Goal: Information Seeking & Learning: Check status

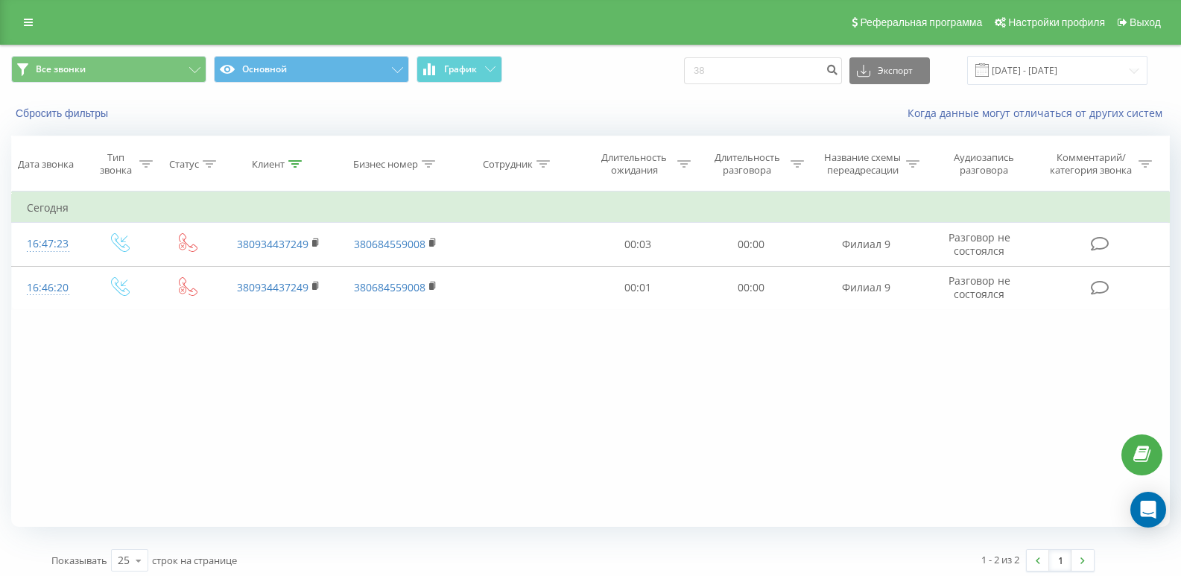
type input "3"
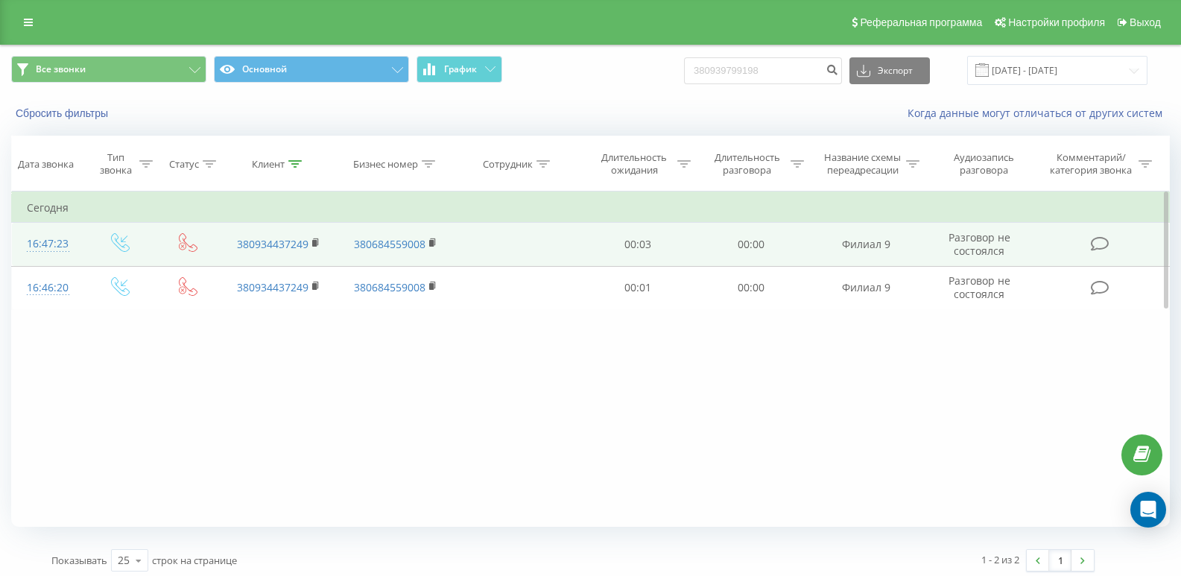
type input "380939799198"
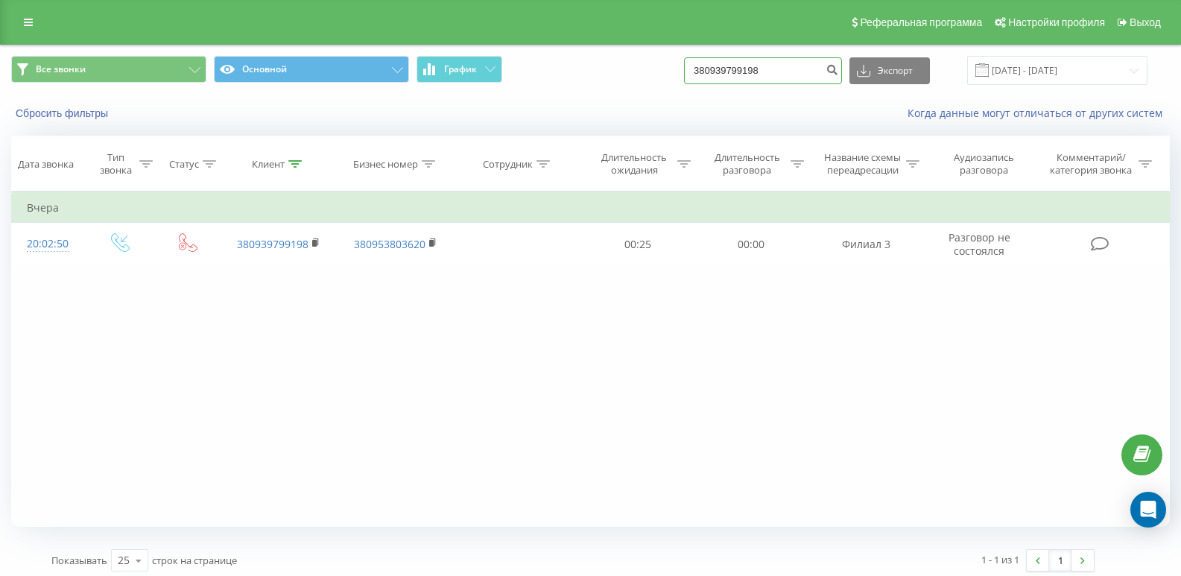
click at [791, 69] on input "380939799198" at bounding box center [763, 70] width 158 height 27
type input "3"
paste input "380632809119"
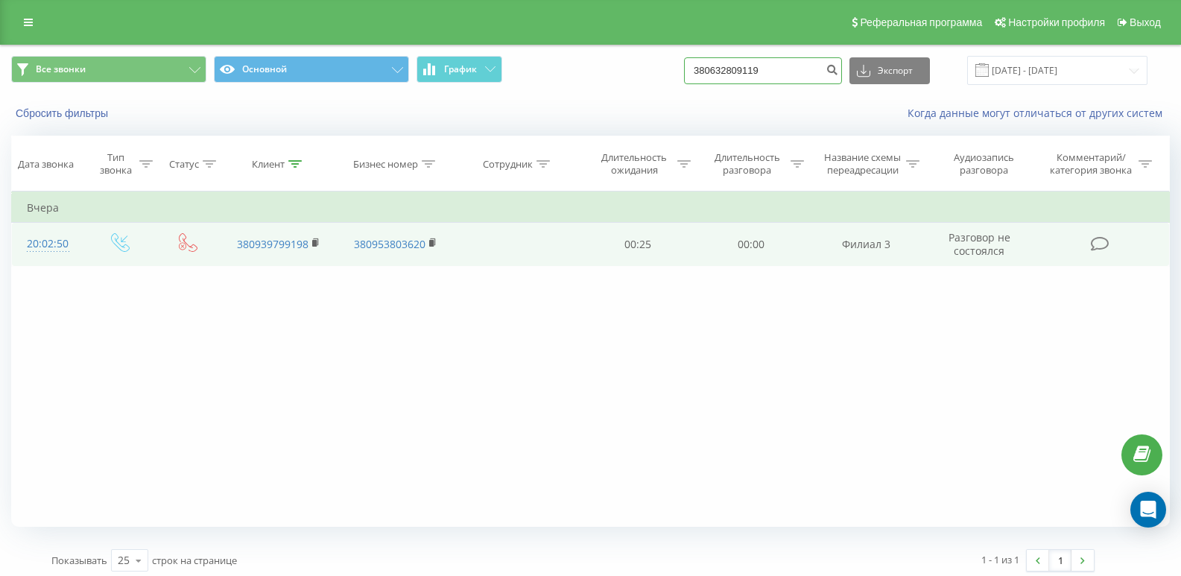
type input "380632809119"
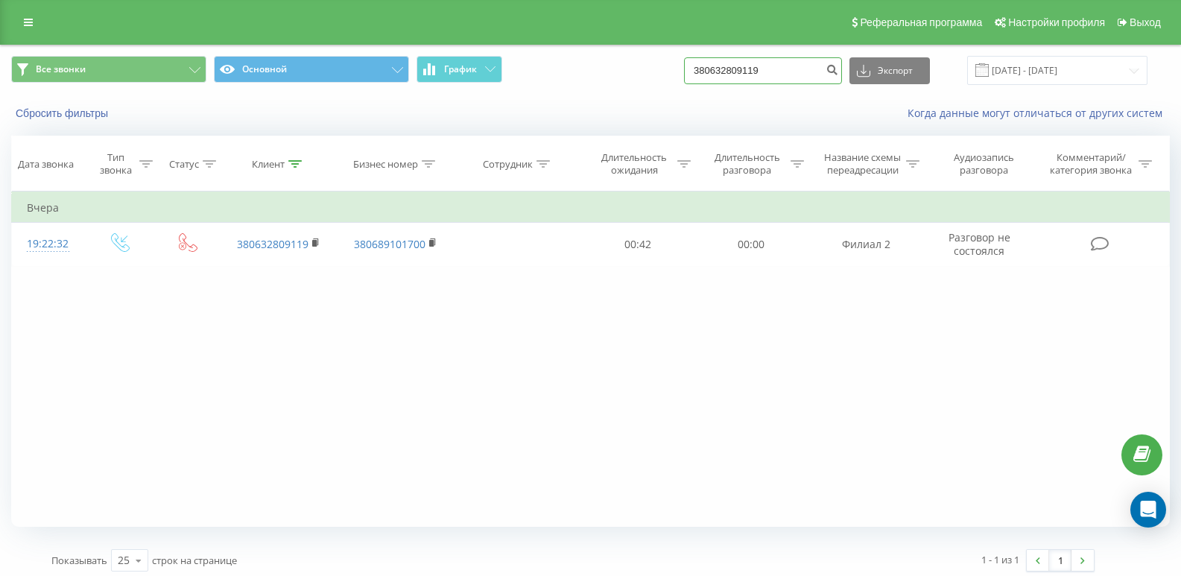
click at [806, 76] on input "380632809119" at bounding box center [763, 70] width 158 height 27
type input "3"
paste input "380952606160"
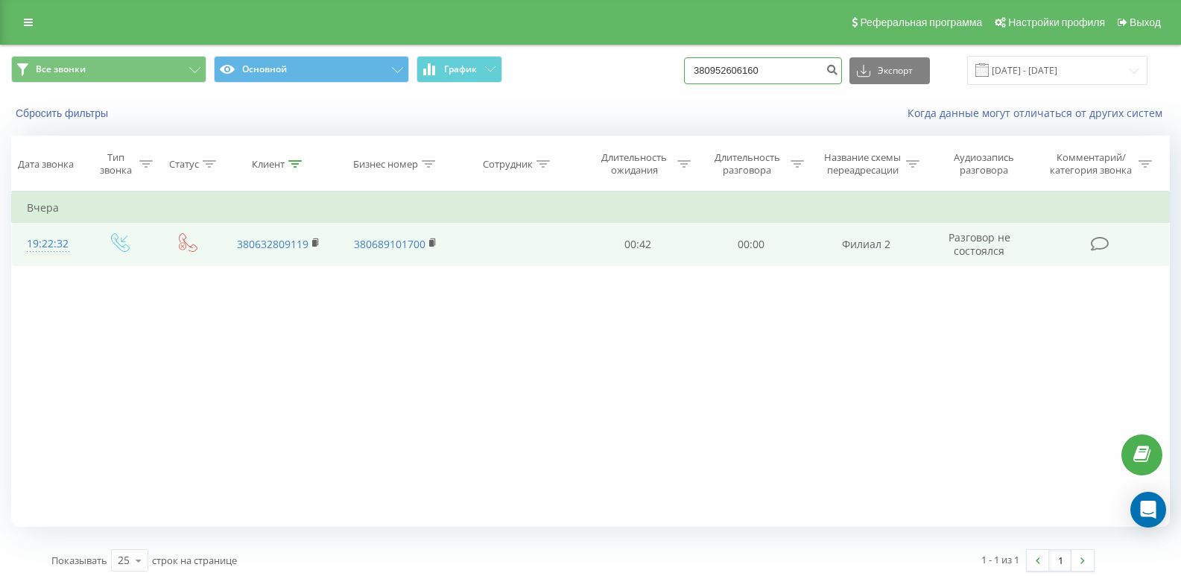
type input "380952606160"
